Goal: Task Accomplishment & Management: Use online tool/utility

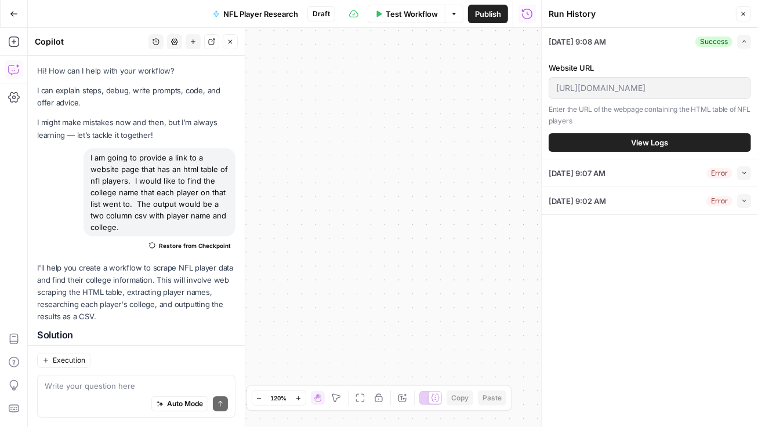
scroll to position [1726, 0]
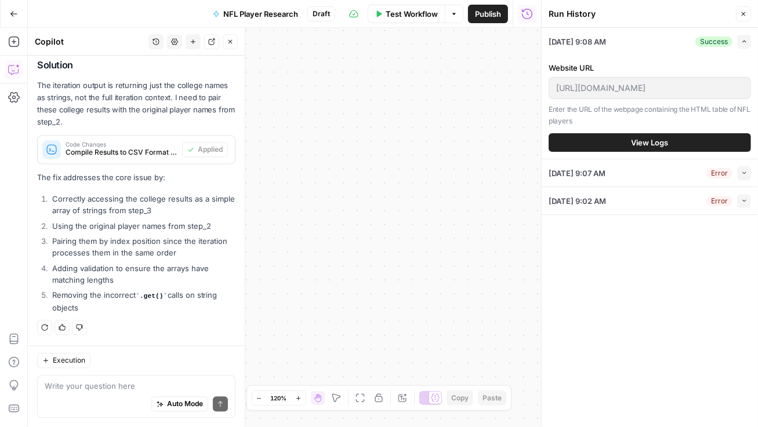
click at [741, 43] on icon "button" at bounding box center [744, 41] width 6 height 6
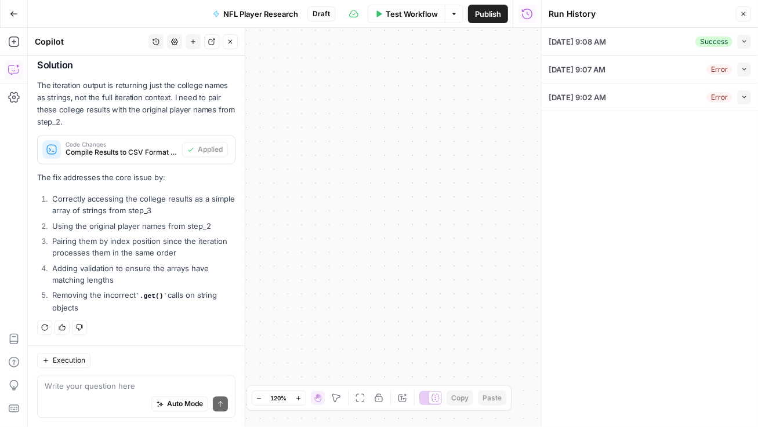
click at [741, 43] on icon "button" at bounding box center [744, 41] width 6 height 6
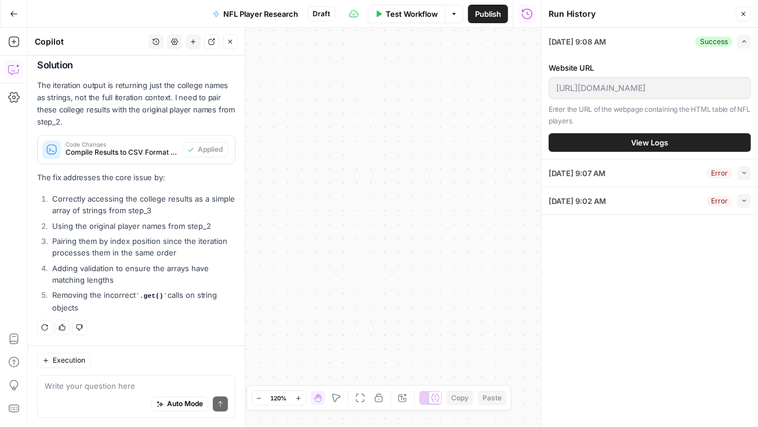
click at [639, 144] on span "View Logs" at bounding box center [649, 143] width 37 height 12
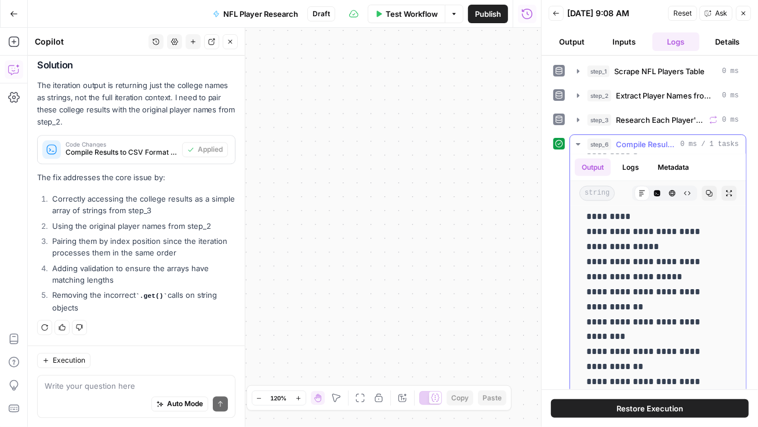
scroll to position [1581, 0]
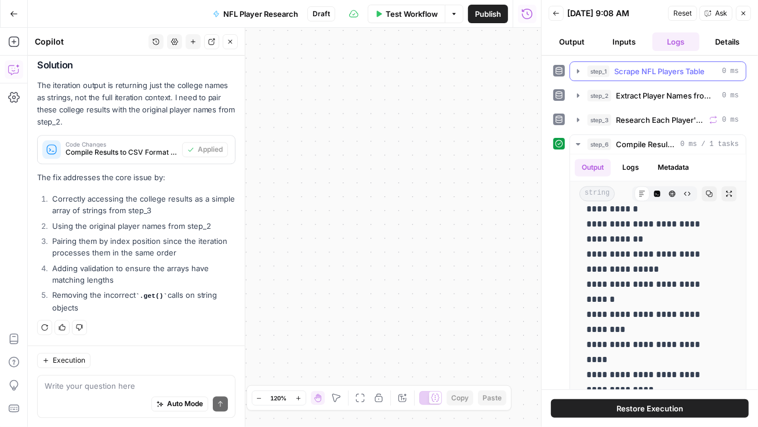
click at [574, 65] on button "step_1 Scrape NFL Players Table 0 ms" at bounding box center [658, 71] width 176 height 19
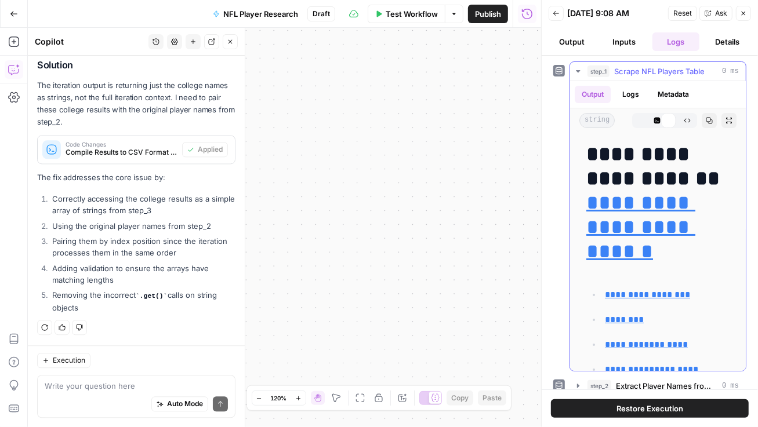
click at [574, 65] on button "step_1 Scrape NFL Players Table 0 ms" at bounding box center [658, 71] width 176 height 19
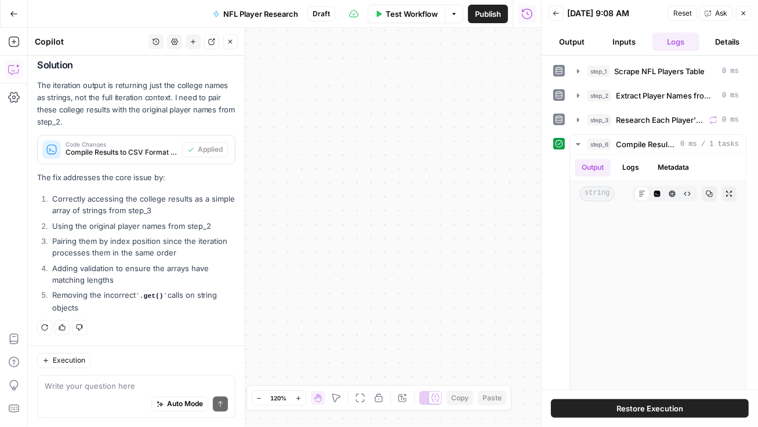
click at [726, 41] on button "Details" at bounding box center [727, 41] width 47 height 19
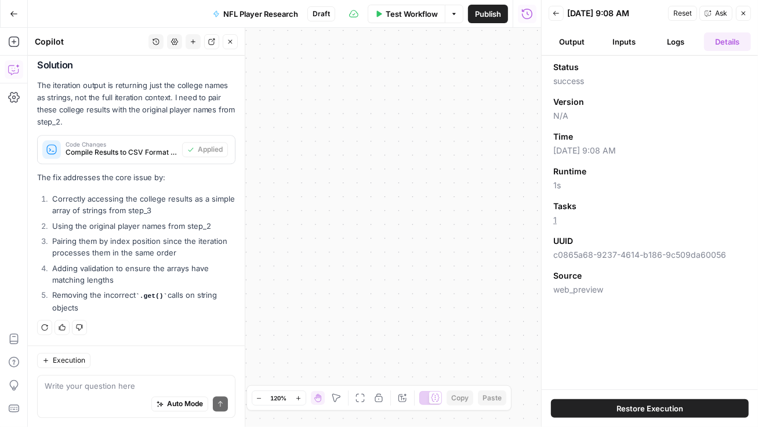
click at [626, 41] on button "Inputs" at bounding box center [623, 41] width 47 height 19
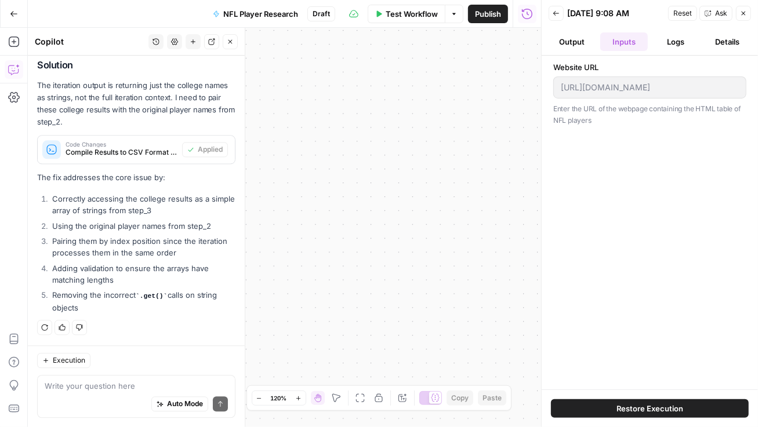
click at [669, 41] on button "Logs" at bounding box center [675, 41] width 47 height 19
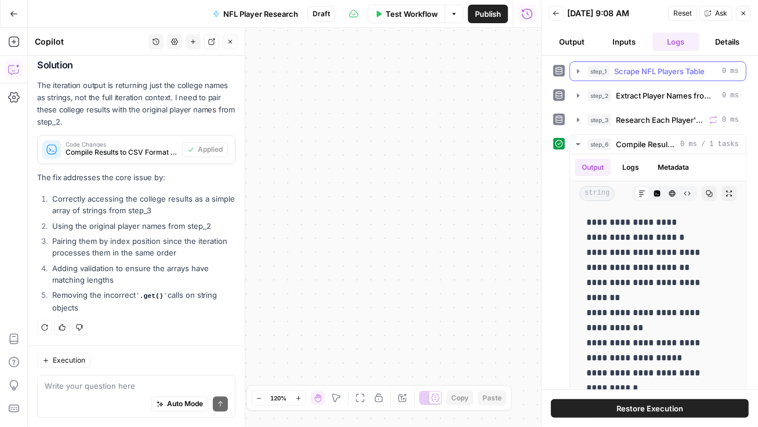
click at [575, 71] on icon "button" at bounding box center [577, 71] width 9 height 9
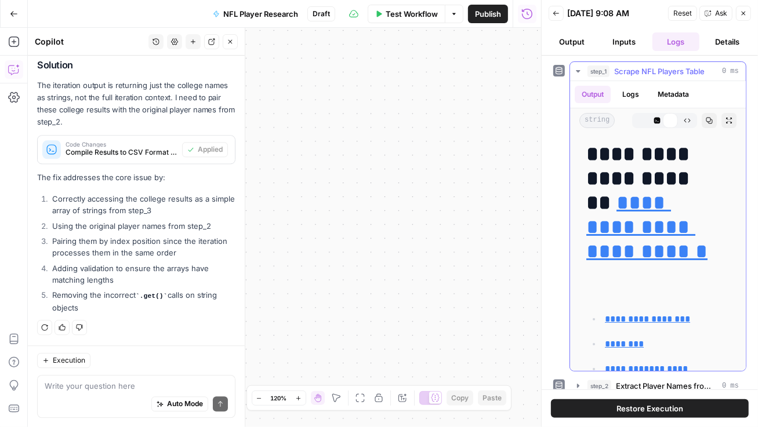
click at [575, 71] on icon "button" at bounding box center [577, 71] width 9 height 9
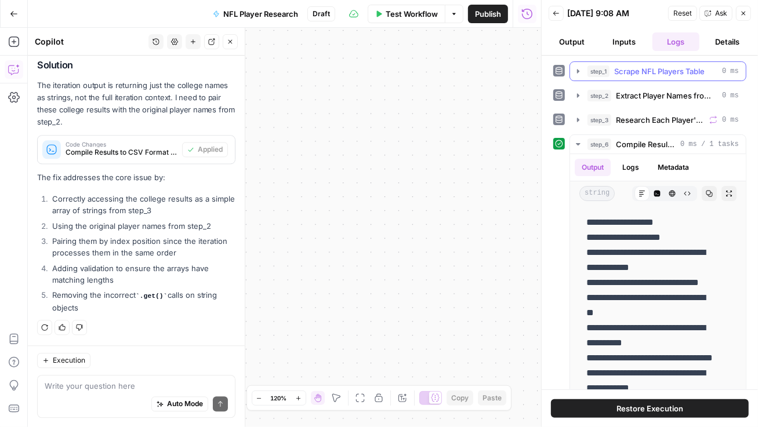
click at [576, 69] on icon "button" at bounding box center [577, 71] width 9 height 9
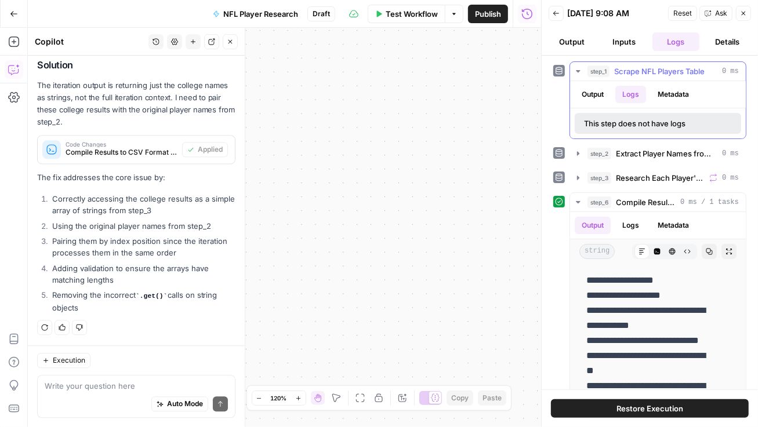
click at [576, 69] on icon "button" at bounding box center [577, 71] width 9 height 9
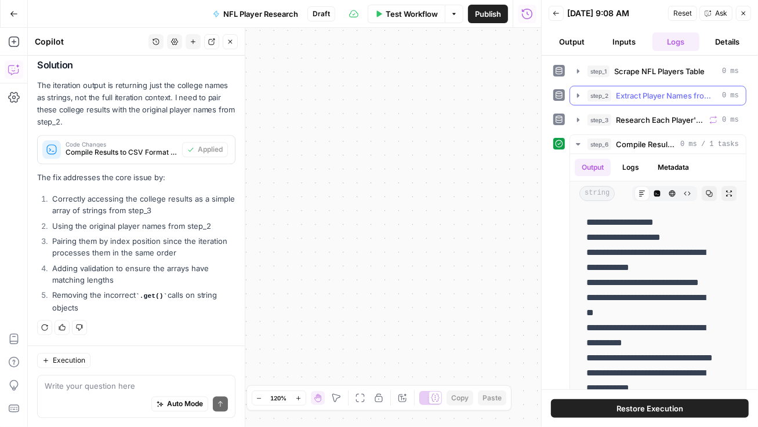
click at [574, 98] on icon "button" at bounding box center [577, 95] width 9 height 9
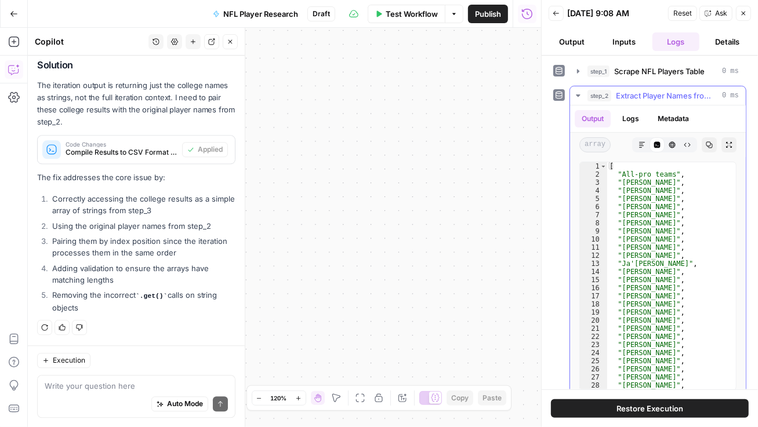
click at [632, 117] on button "Logs" at bounding box center [630, 118] width 31 height 17
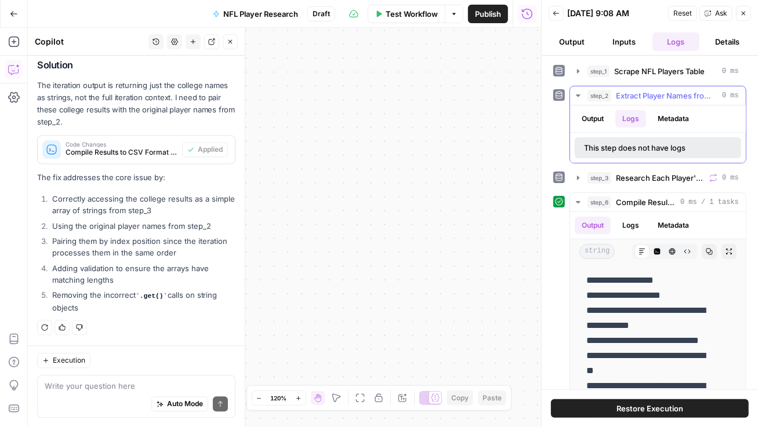
click at [669, 113] on button "Metadata" at bounding box center [672, 118] width 45 height 17
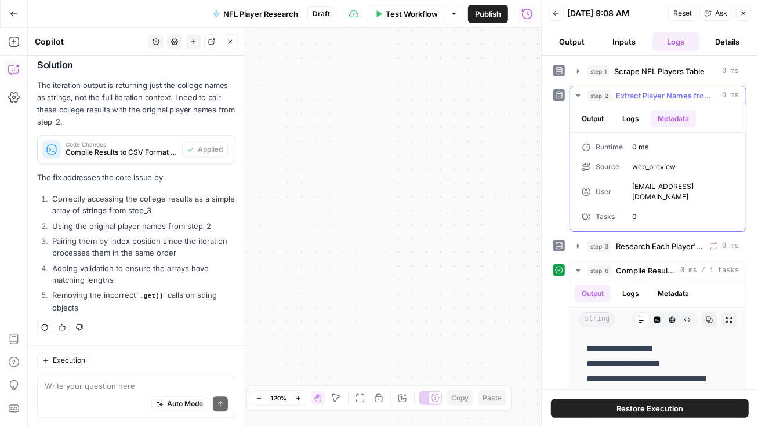
click at [591, 115] on button "Output" at bounding box center [592, 118] width 36 height 17
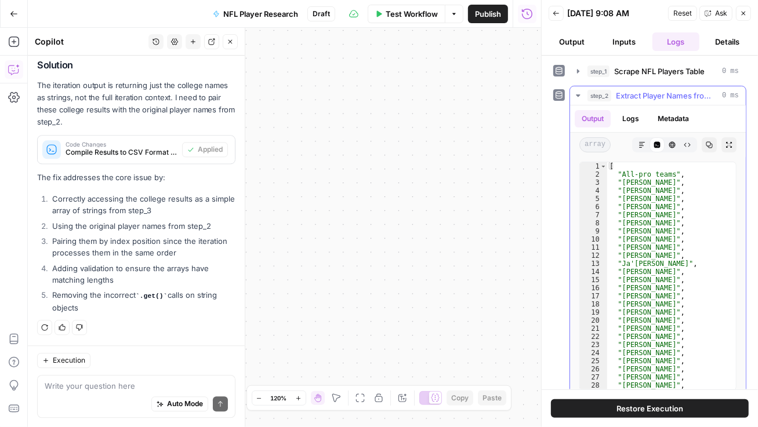
click at [579, 96] on icon "button" at bounding box center [577, 95] width 9 height 9
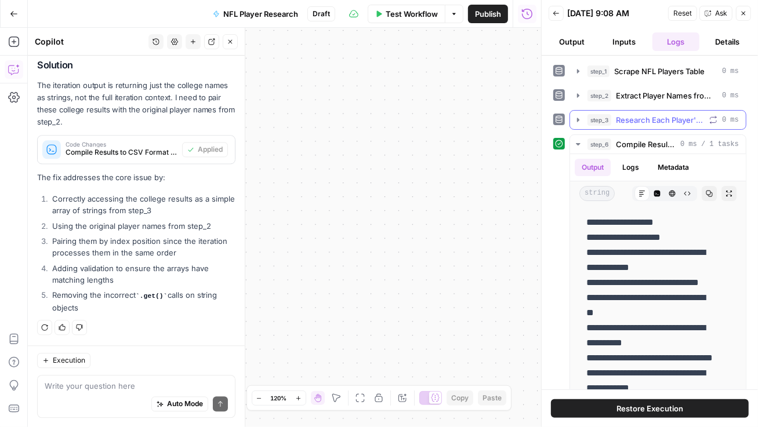
click at [574, 117] on icon "button" at bounding box center [577, 119] width 9 height 9
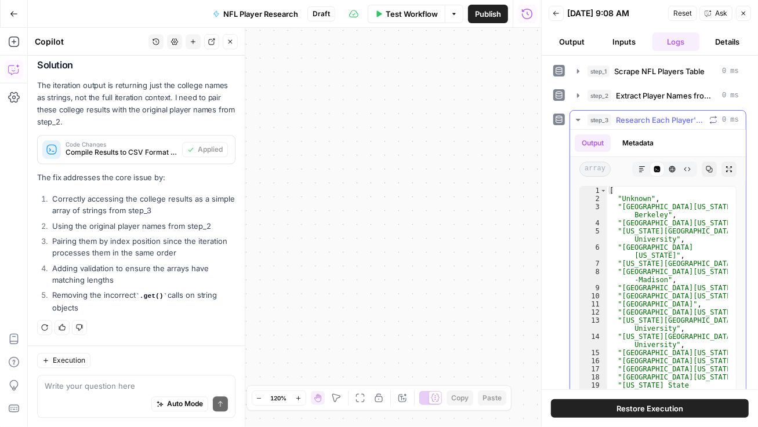
click at [630, 140] on button "Metadata" at bounding box center [637, 142] width 45 height 17
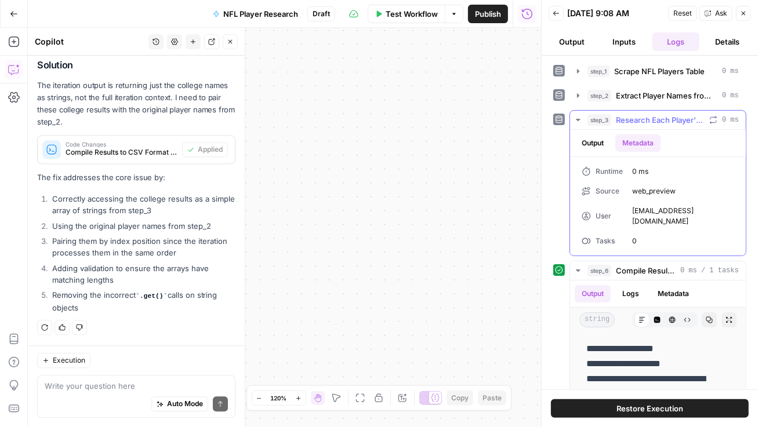
click at [574, 118] on icon "button" at bounding box center [577, 119] width 9 height 9
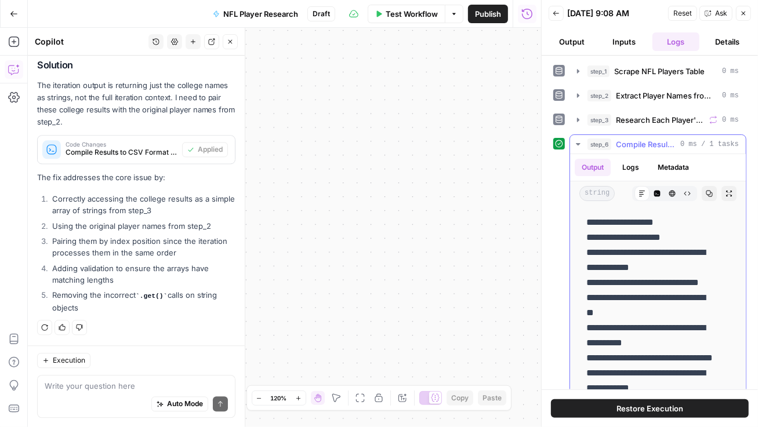
click at [626, 162] on button "Logs" at bounding box center [630, 167] width 31 height 17
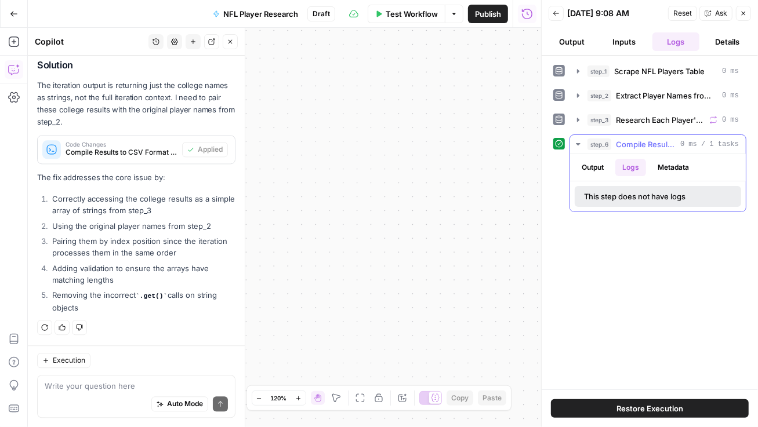
click at [673, 165] on button "Metadata" at bounding box center [672, 167] width 45 height 17
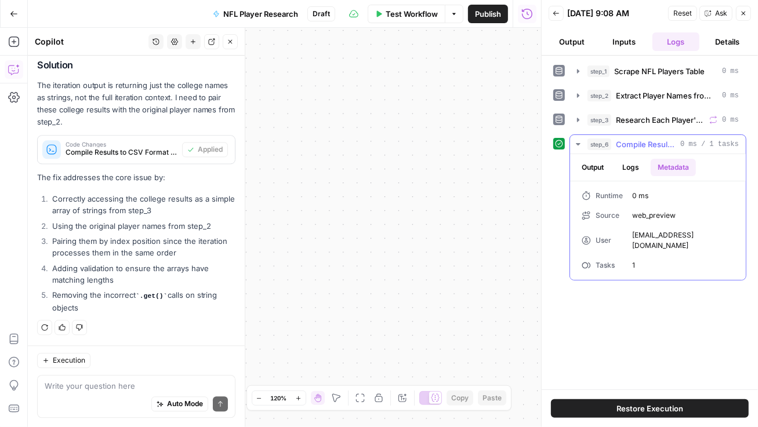
click at [589, 168] on button "Output" at bounding box center [592, 167] width 36 height 17
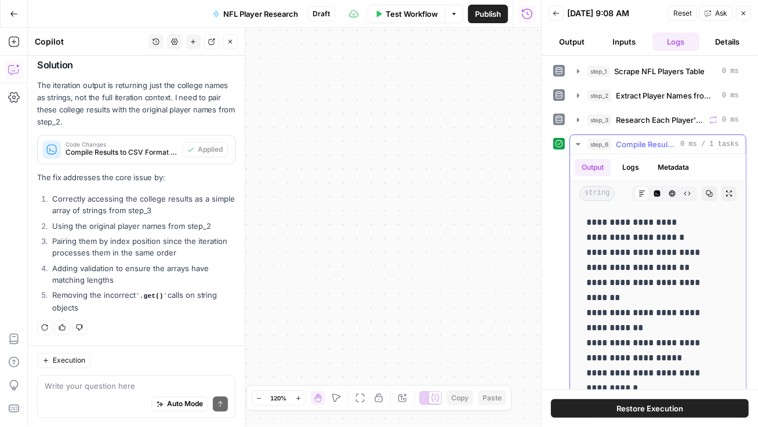
click at [575, 140] on icon "button" at bounding box center [577, 144] width 9 height 9
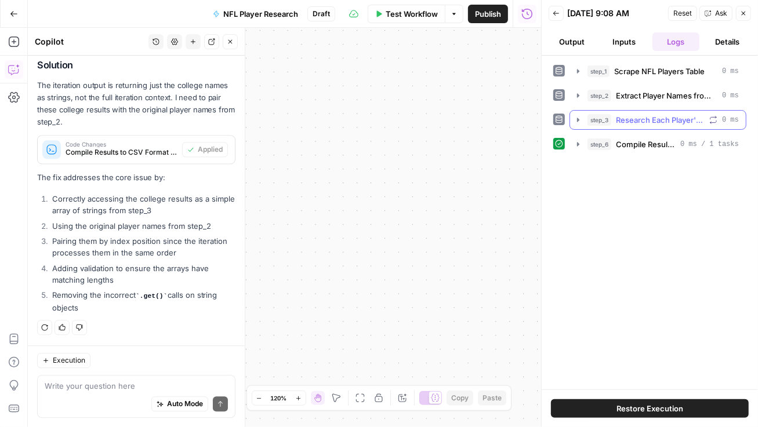
click at [578, 117] on icon "button" at bounding box center [577, 119] width 9 height 9
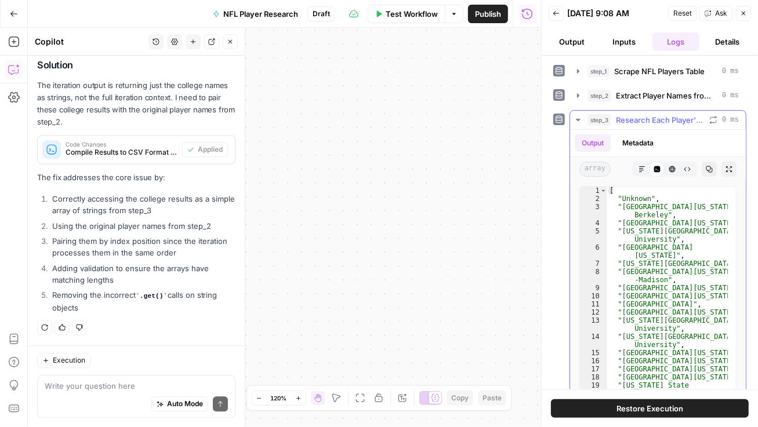
click at [653, 139] on button "Metadata" at bounding box center [637, 142] width 45 height 17
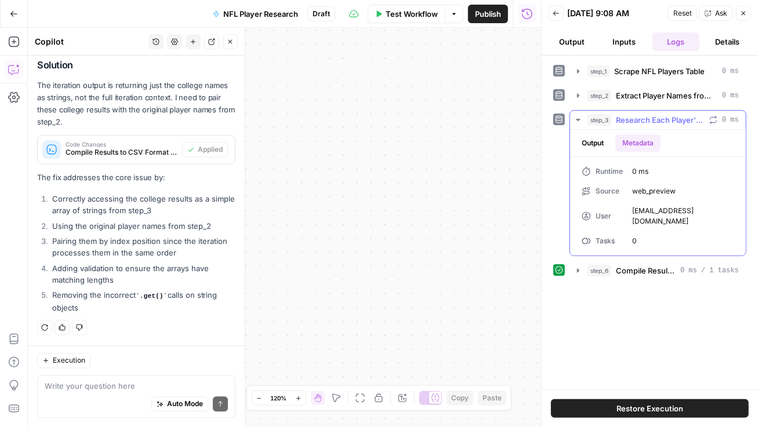
click at [576, 120] on icon "button" at bounding box center [577, 119] width 9 height 9
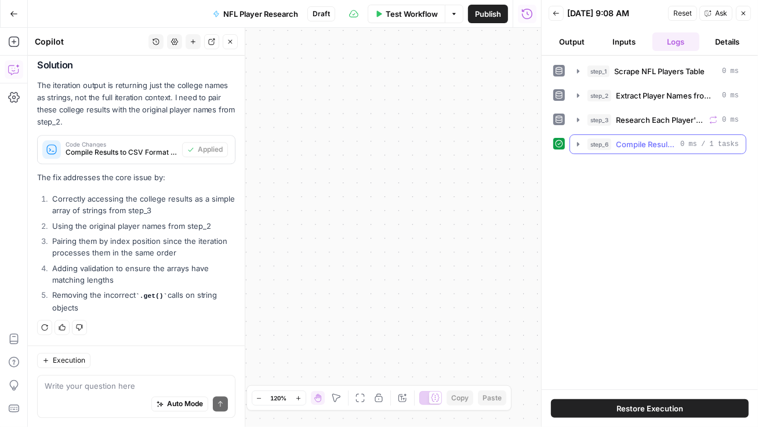
click at [574, 147] on icon "button" at bounding box center [577, 144] width 9 height 9
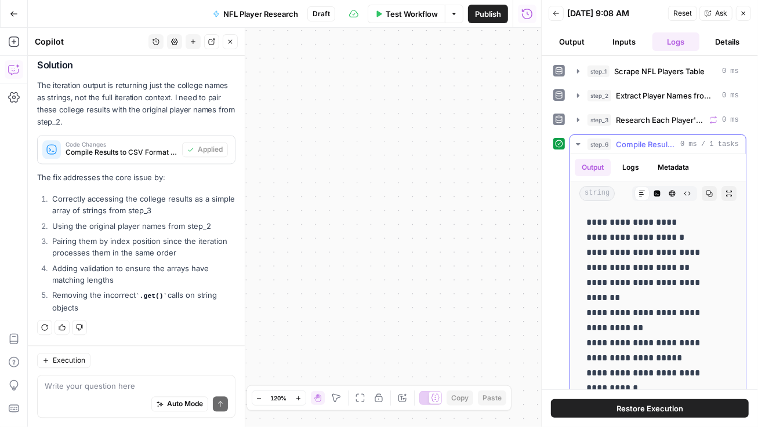
click at [638, 165] on button "Logs" at bounding box center [630, 167] width 31 height 17
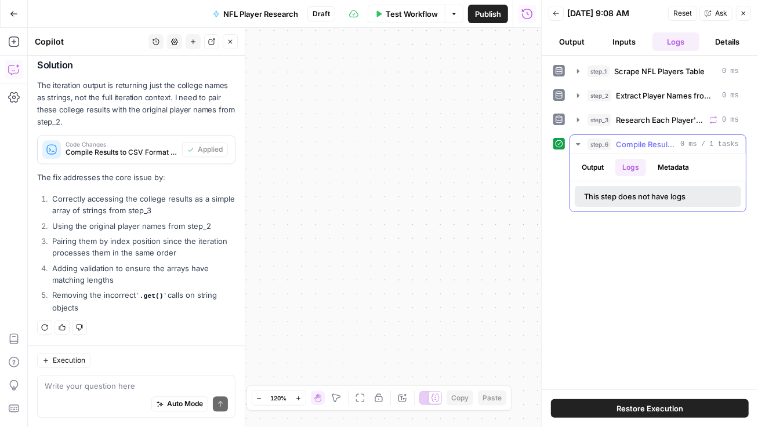
click at [665, 166] on button "Metadata" at bounding box center [672, 167] width 45 height 17
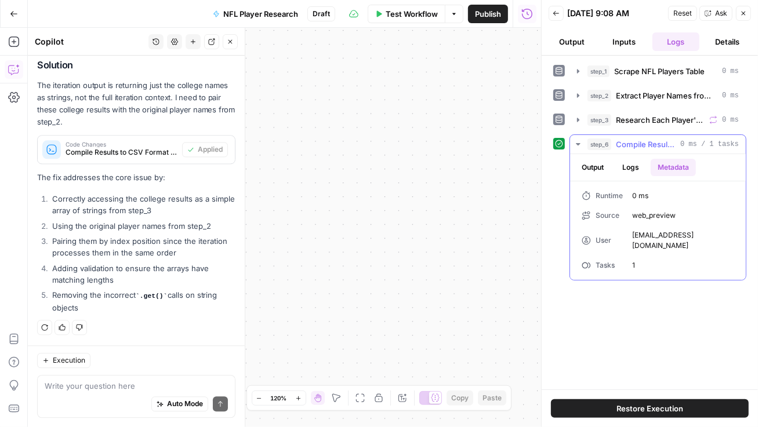
click at [580, 144] on icon "button" at bounding box center [577, 144] width 9 height 9
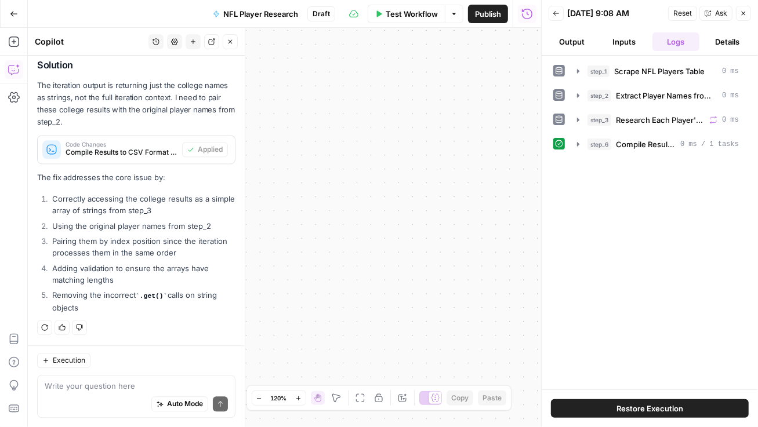
click at [649, 251] on div "step_1 Scrape NFL Players Table 0 ms step_2 Extract Player Names from HTML Tabl…" at bounding box center [649, 222] width 193 height 322
click at [490, 196] on div "Workflow Set Inputs Inputs Web Page Scrape Scrape NFL Players Table Step 1 Outp…" at bounding box center [284, 227] width 513 height 399
click at [487, 15] on span "Publish" at bounding box center [488, 14] width 26 height 12
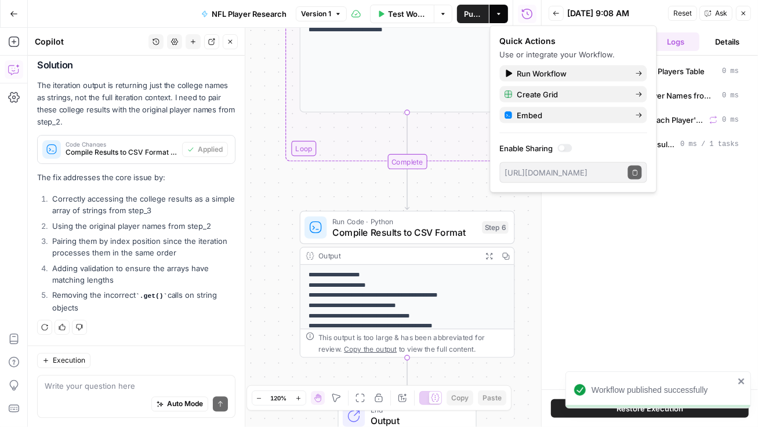
click at [17, 9] on button "Go Back" at bounding box center [13, 13] width 21 height 21
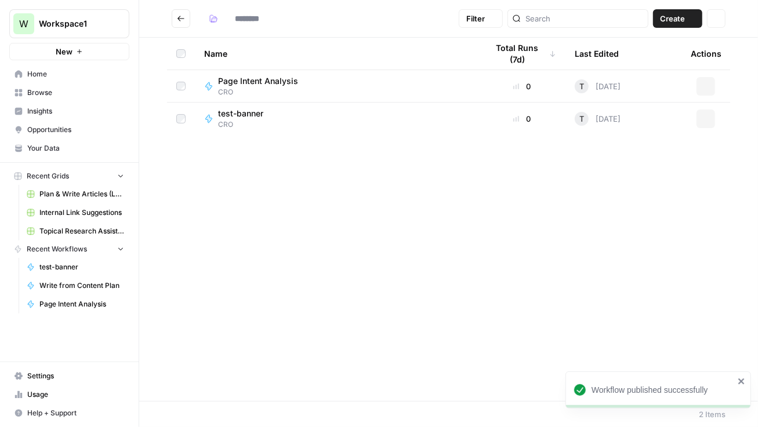
type input "***"
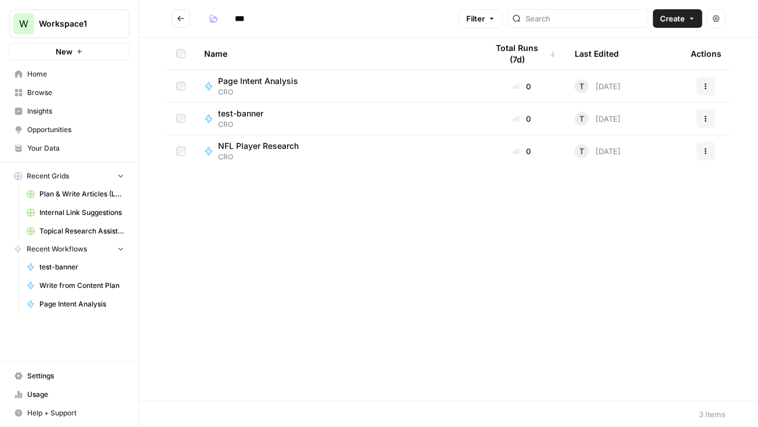
click at [293, 152] on span "CRO" at bounding box center [263, 157] width 90 height 10
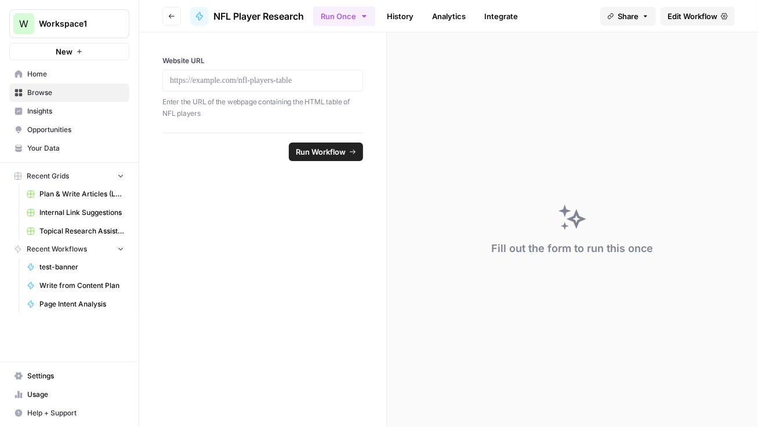
click at [208, 70] on div at bounding box center [262, 81] width 201 height 22
click at [208, 83] on p at bounding box center [262, 81] width 185 height 12
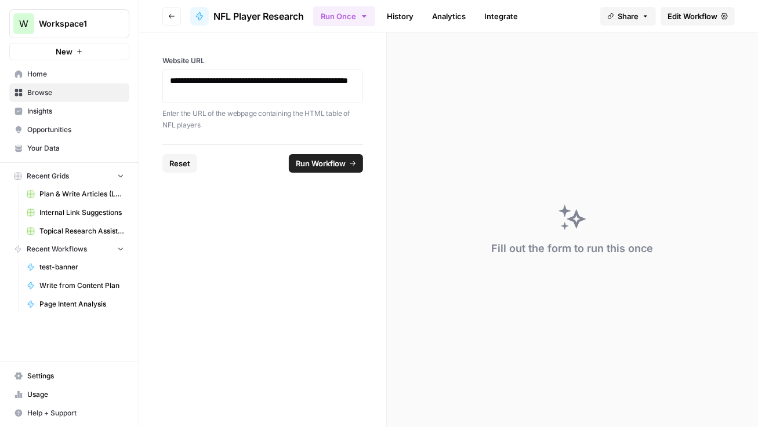
click at [310, 165] on span "Run Workflow" at bounding box center [321, 164] width 50 height 12
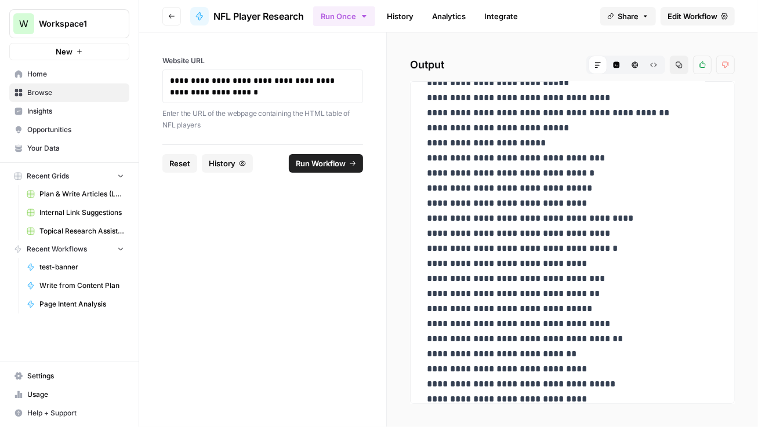
scroll to position [639, 0]
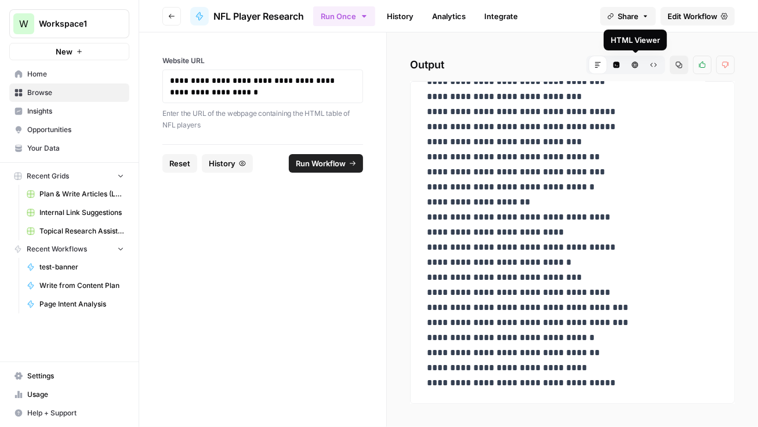
click at [636, 68] on button "HTML Viewer" at bounding box center [634, 65] width 19 height 19
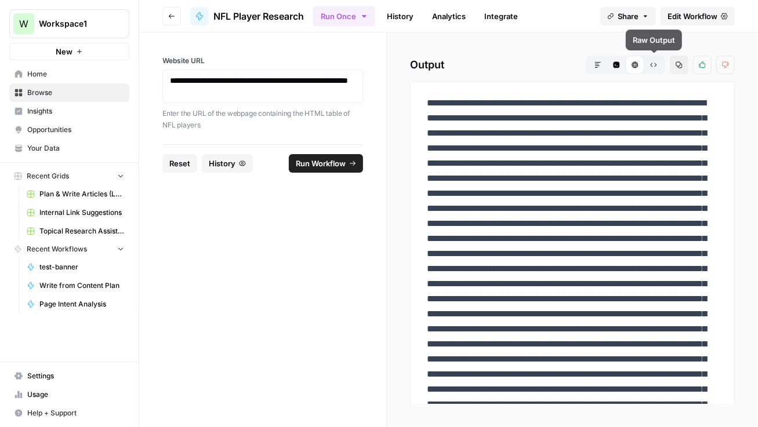
click at [650, 67] on icon "button" at bounding box center [653, 64] width 7 height 7
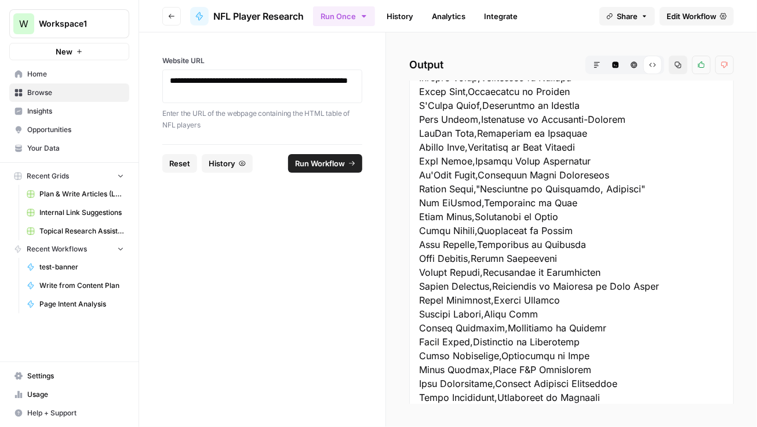
scroll to position [0, 0]
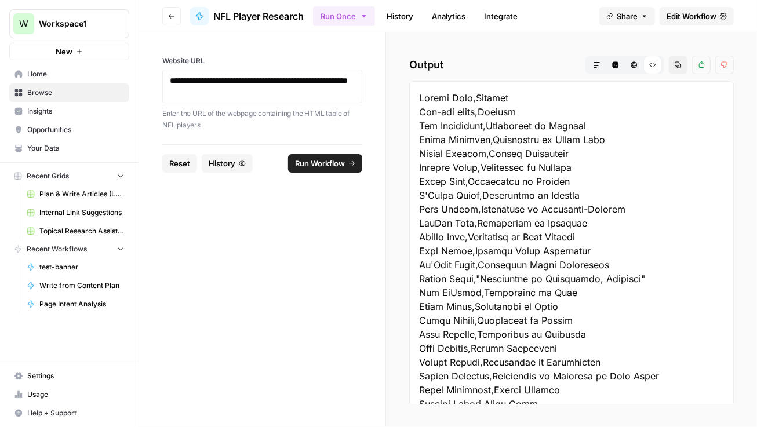
click at [221, 154] on button "History" at bounding box center [227, 163] width 51 height 19
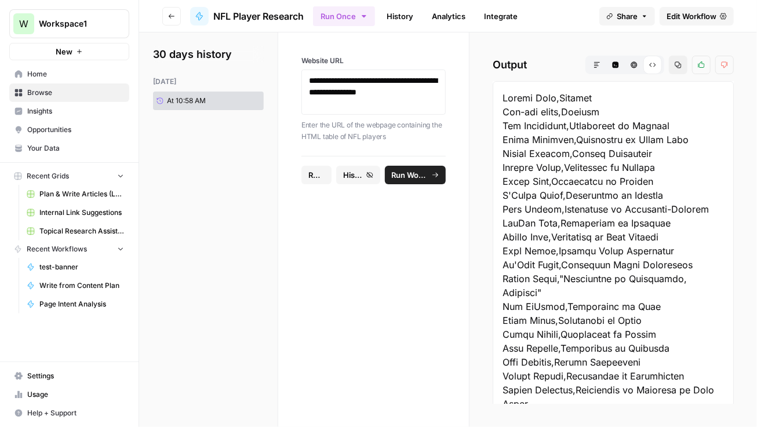
click at [366, 174] on icon "button" at bounding box center [369, 175] width 6 height 6
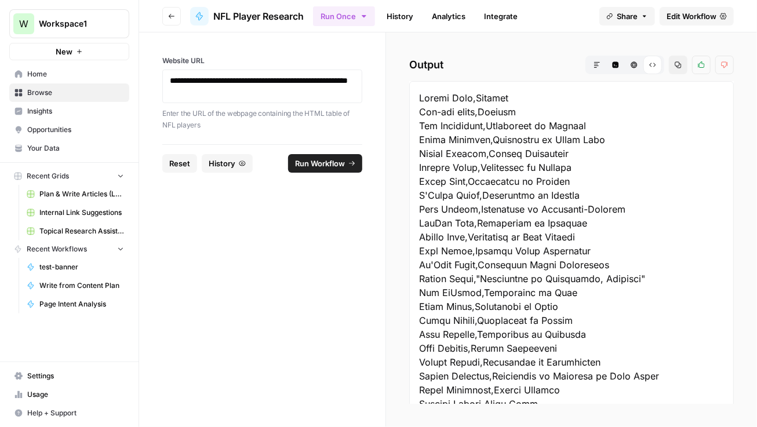
click at [47, 94] on span "Browse" at bounding box center [75, 93] width 97 height 10
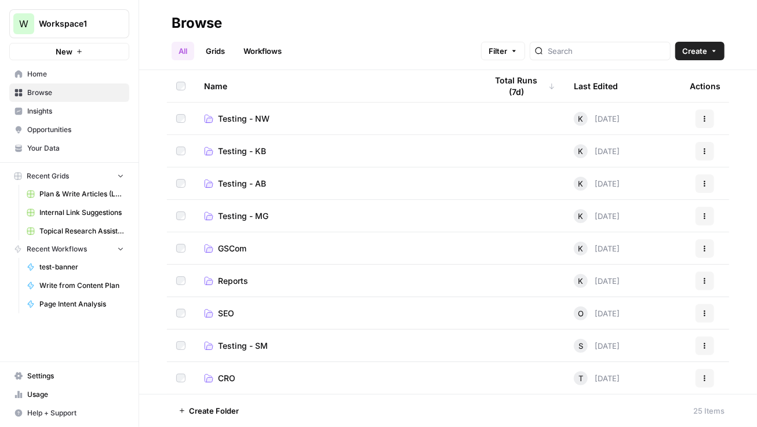
click at [223, 377] on span "CRO" at bounding box center [226, 379] width 17 height 12
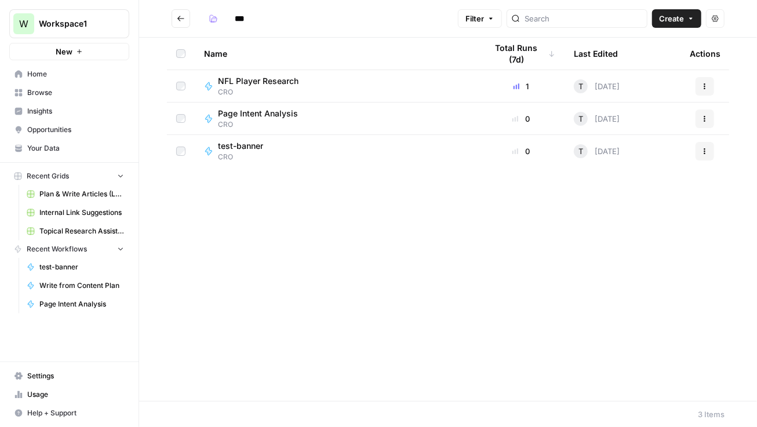
click at [703, 80] on button "Actions" at bounding box center [705, 86] width 19 height 19
click at [309, 85] on div "NFL Player Research CRO" at bounding box center [336, 86] width 264 height 22
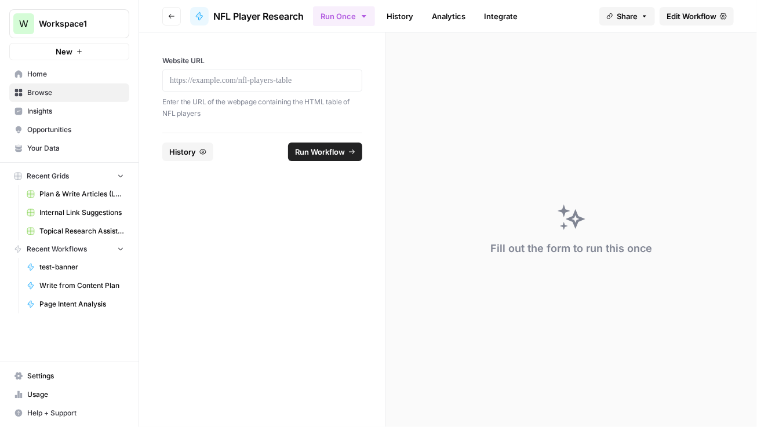
click at [402, 17] on link "History" at bounding box center [400, 16] width 41 height 19
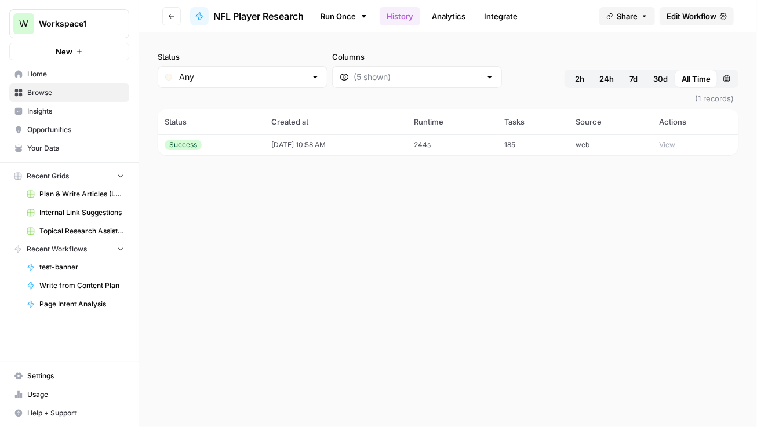
click at [672, 143] on button "View" at bounding box center [668, 145] width 16 height 10
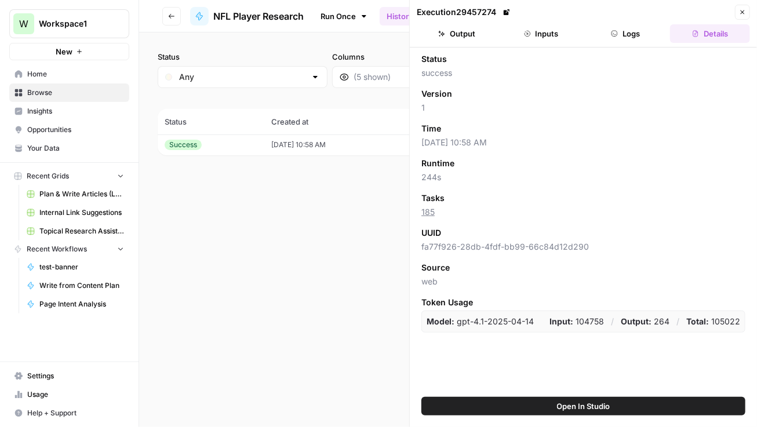
click at [297, 201] on div "Status Any Columns 2h 24h 7d 30d All Time Custom range (1 records) Status Creat…" at bounding box center [448, 229] width 618 height 395
click at [741, 14] on icon "button" at bounding box center [742, 12] width 7 height 7
